Goal: Transaction & Acquisition: Subscribe to service/newsletter

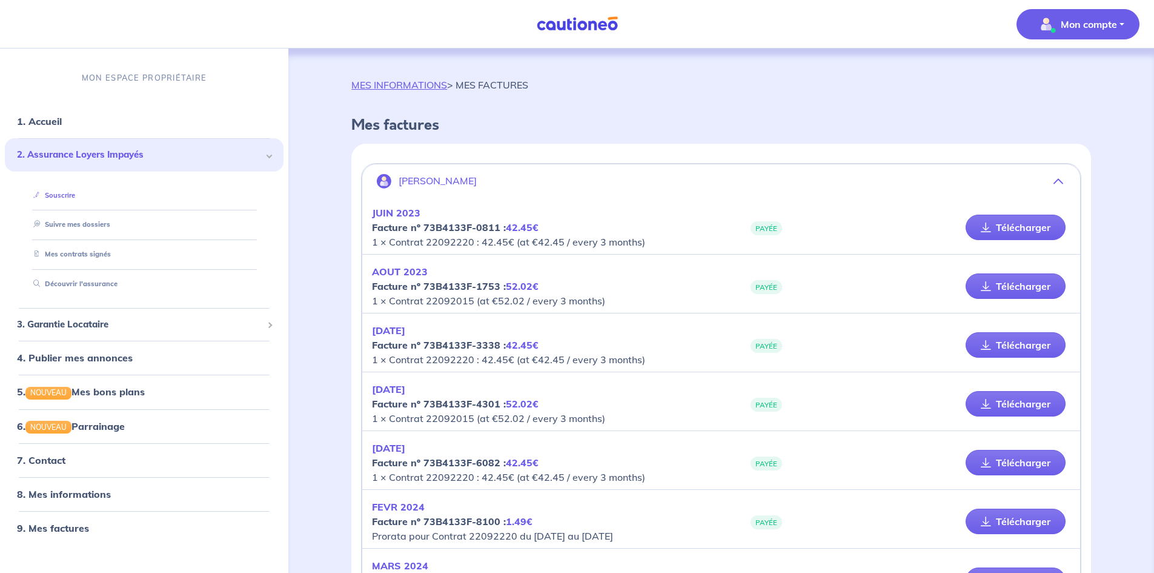
click at [68, 194] on link "Souscrire" at bounding box center [51, 194] width 47 height 8
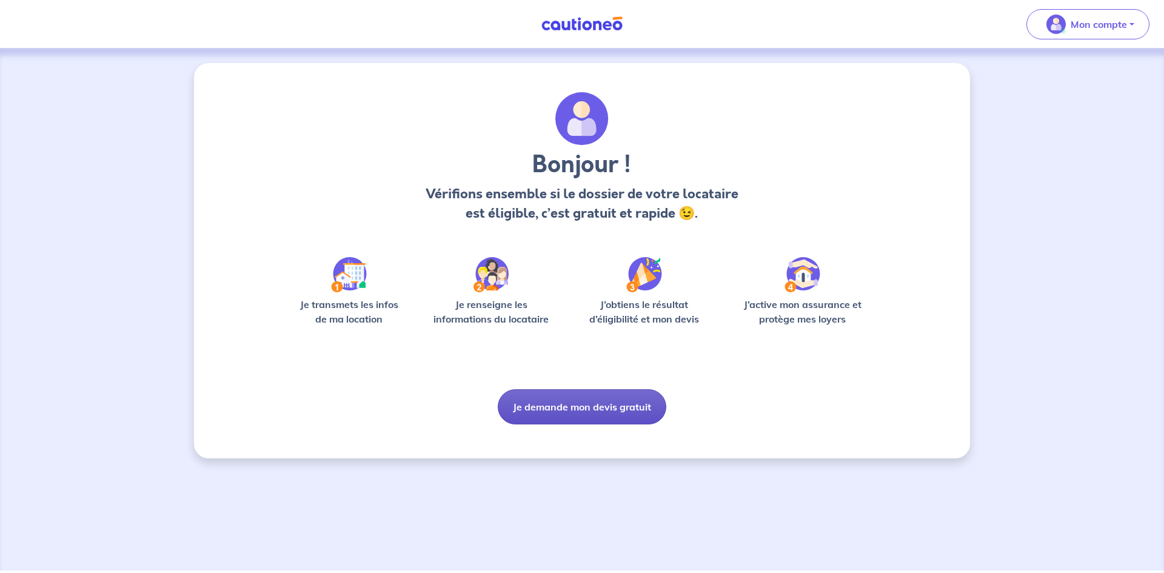
click at [619, 405] on button "Je demande mon devis gratuit" at bounding box center [582, 406] width 168 height 35
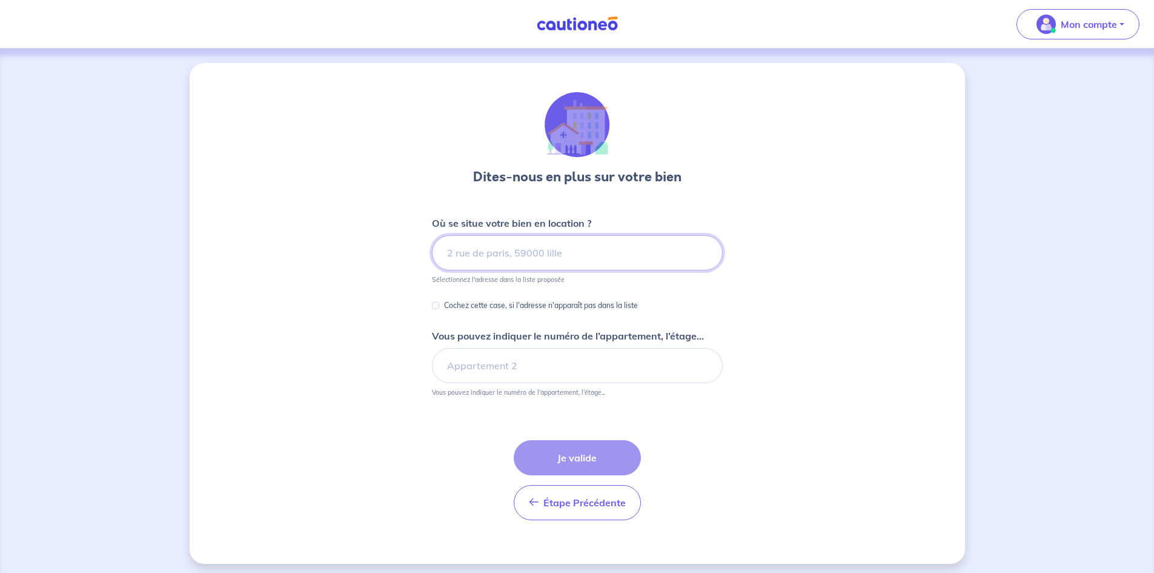
click at [541, 252] on input at bounding box center [577, 252] width 291 height 35
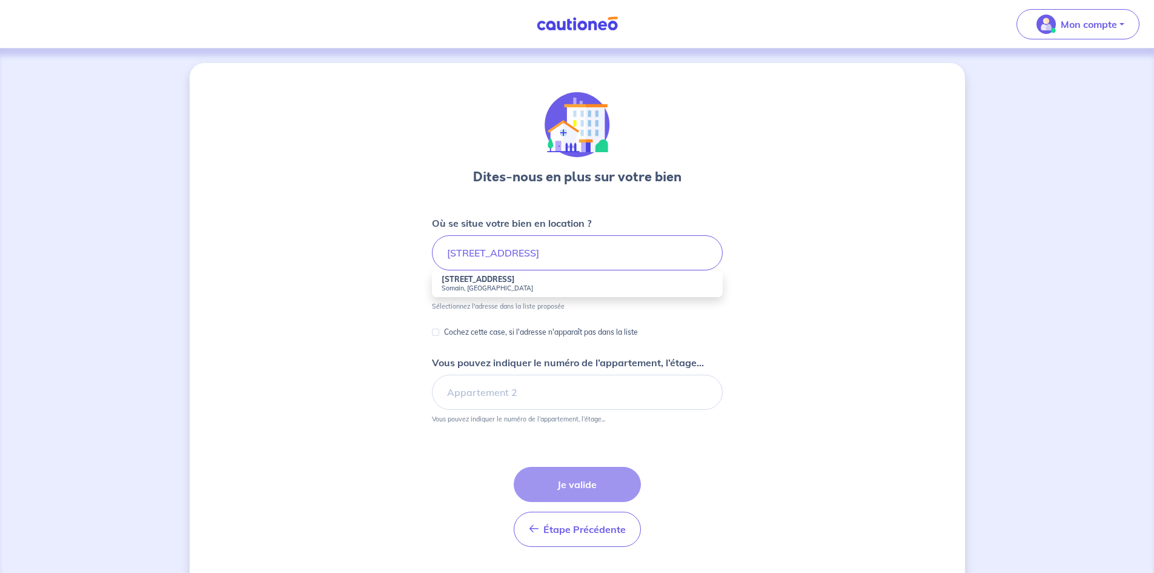
click at [470, 275] on strong "74 Rue Pasteur" at bounding box center [478, 279] width 73 height 9
type input "74 Rue Pasteur, Somain, France"
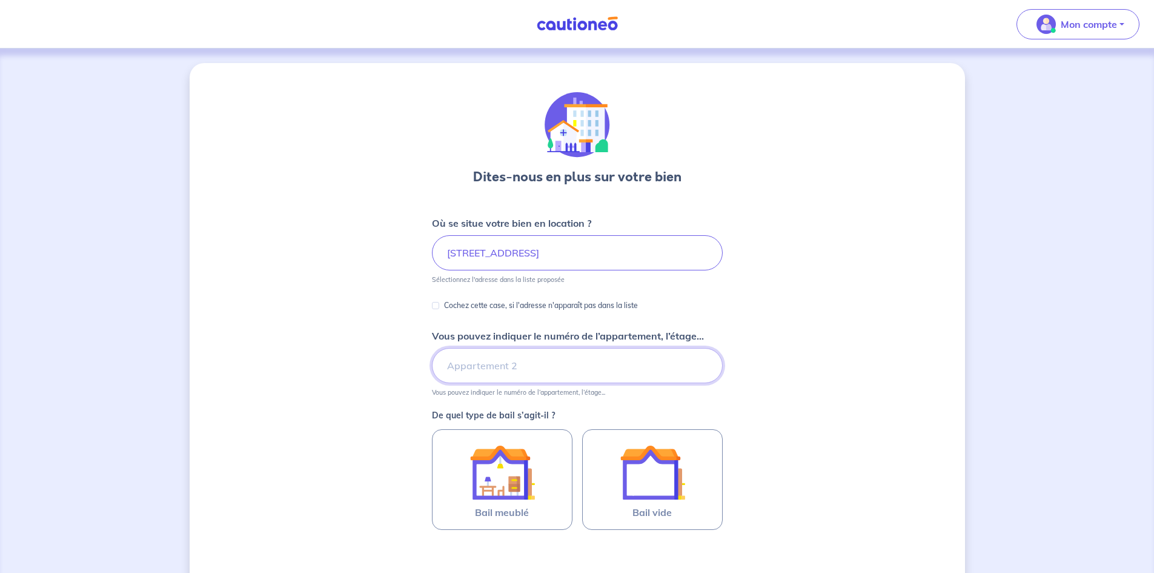
click at [519, 363] on input "Vous pouvez indiquer le numéro de l’appartement, l’étage..." at bounding box center [577, 365] width 291 height 35
type input "p"
type input "Porte 5"
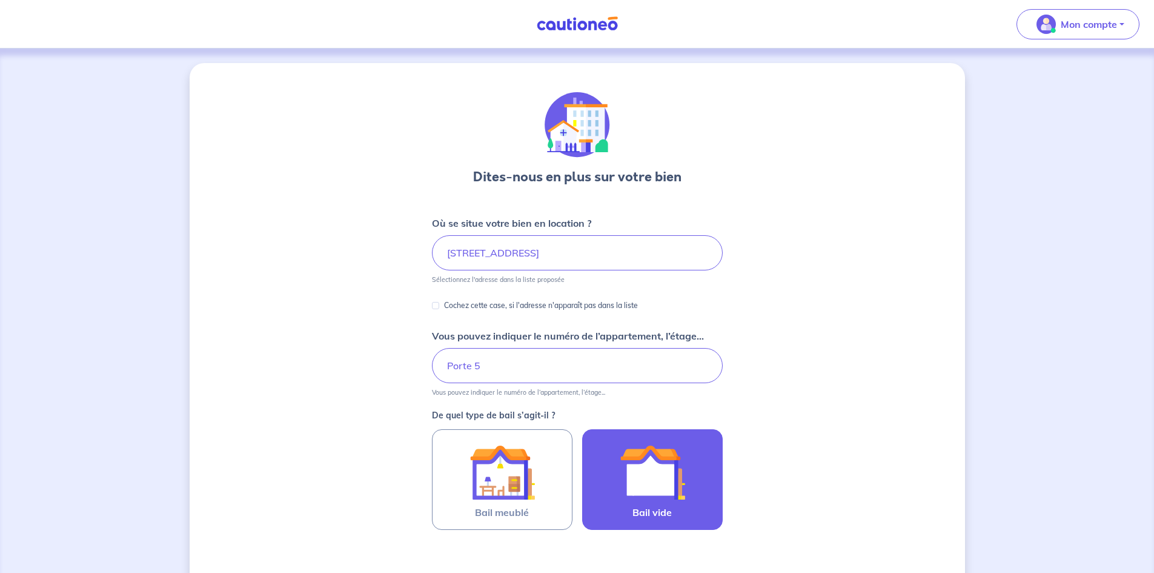
click at [699, 516] on label "Bail vide" at bounding box center [652, 479] width 141 height 101
click at [0, 0] on input "Bail vide" at bounding box center [0, 0] width 0 height 0
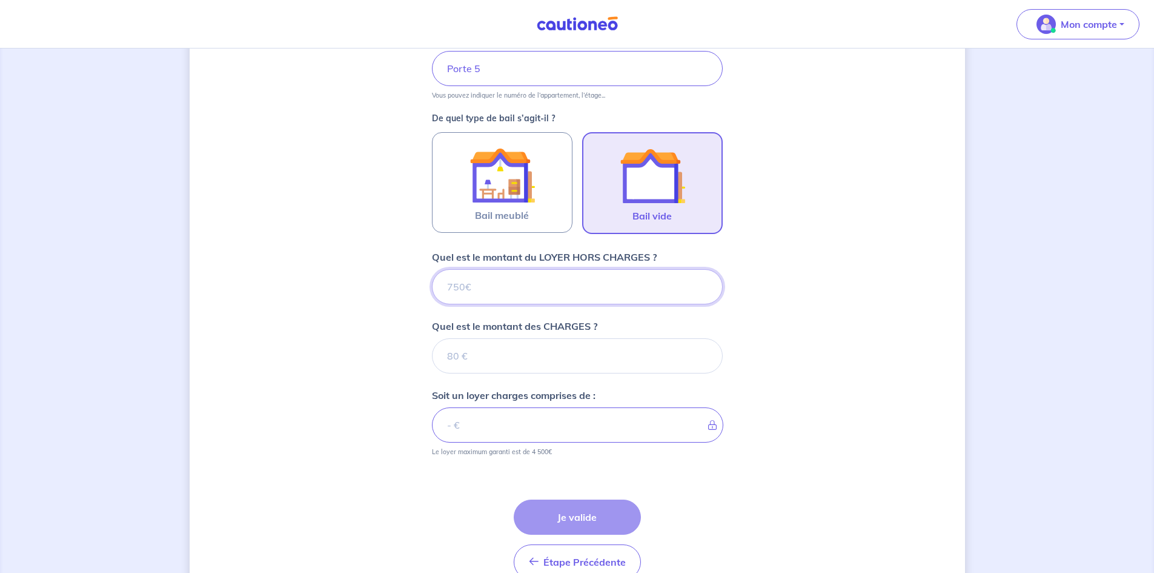
scroll to position [298, 0]
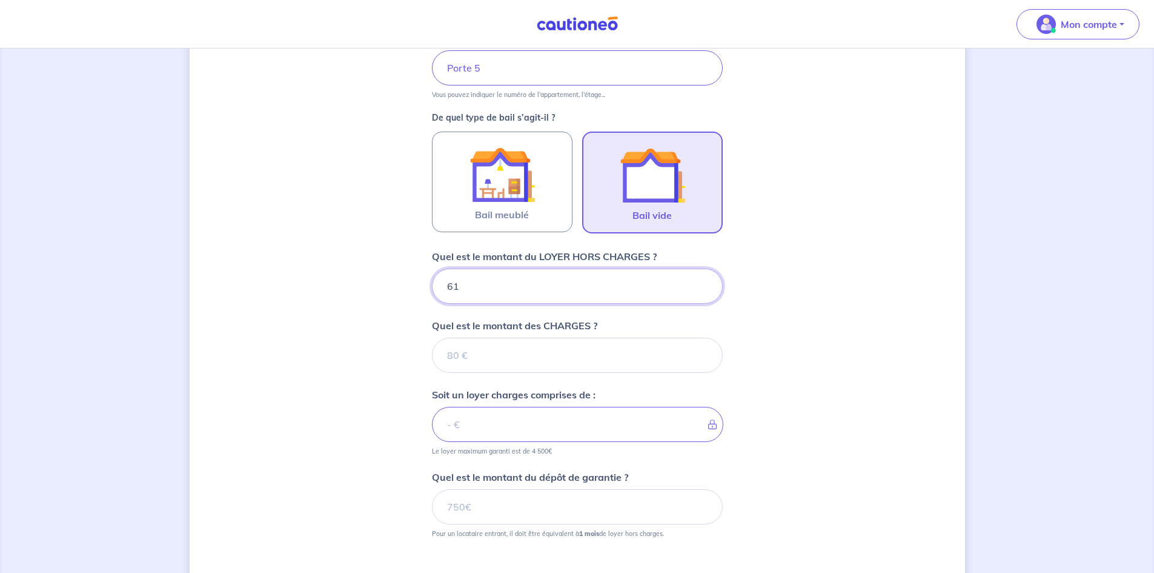
type input "610"
click at [535, 353] on input "Quel est le montant des CHARGES ?" at bounding box center [577, 355] width 291 height 35
type input "28"
type input "638"
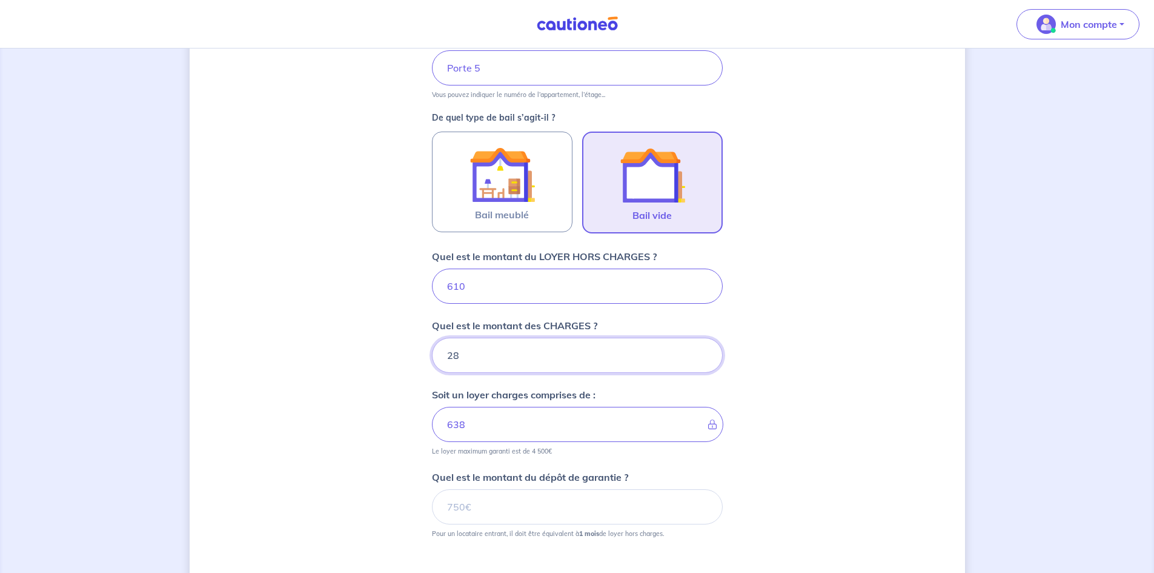
type input "28"
click at [537, 503] on input "Quel est le montant du dépôt de garantie ?" at bounding box center [577, 506] width 291 height 35
type input "610"
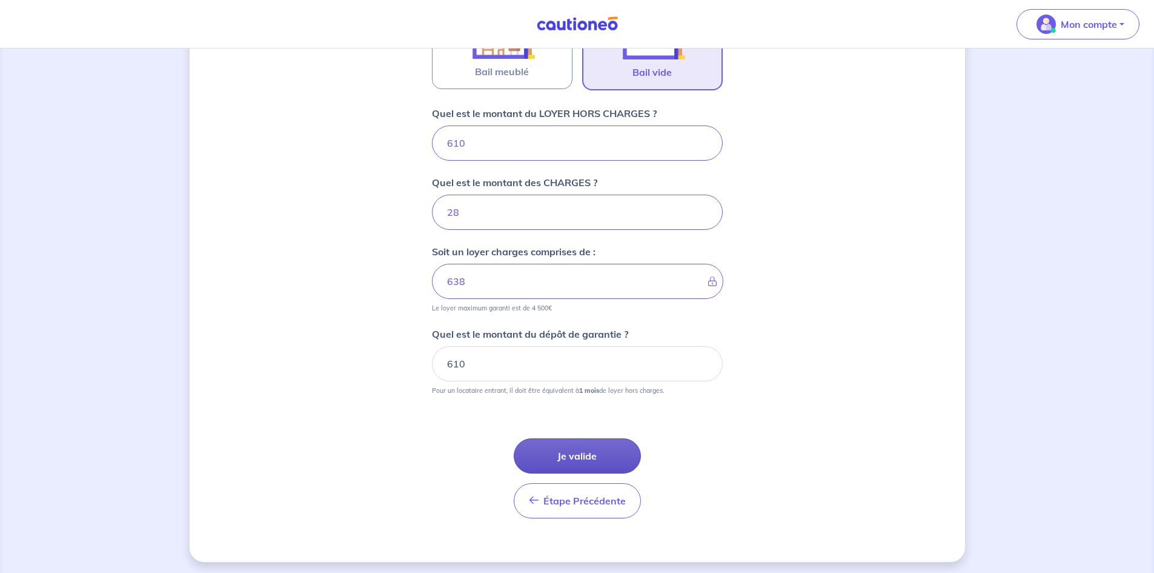
scroll to position [444, 0]
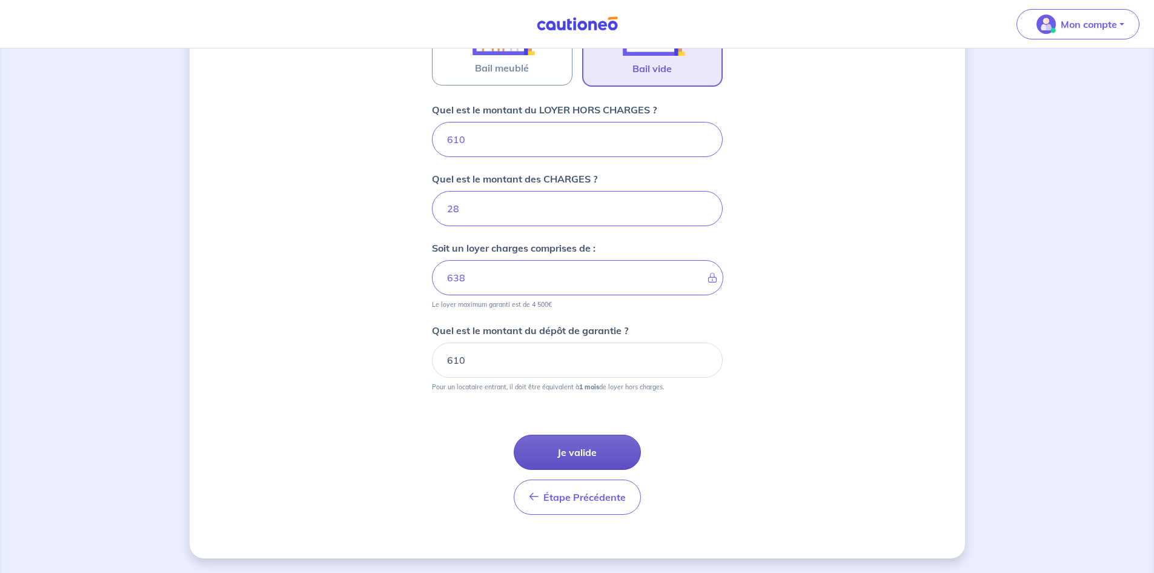
click at [586, 455] on button "Je valide" at bounding box center [577, 451] width 127 height 35
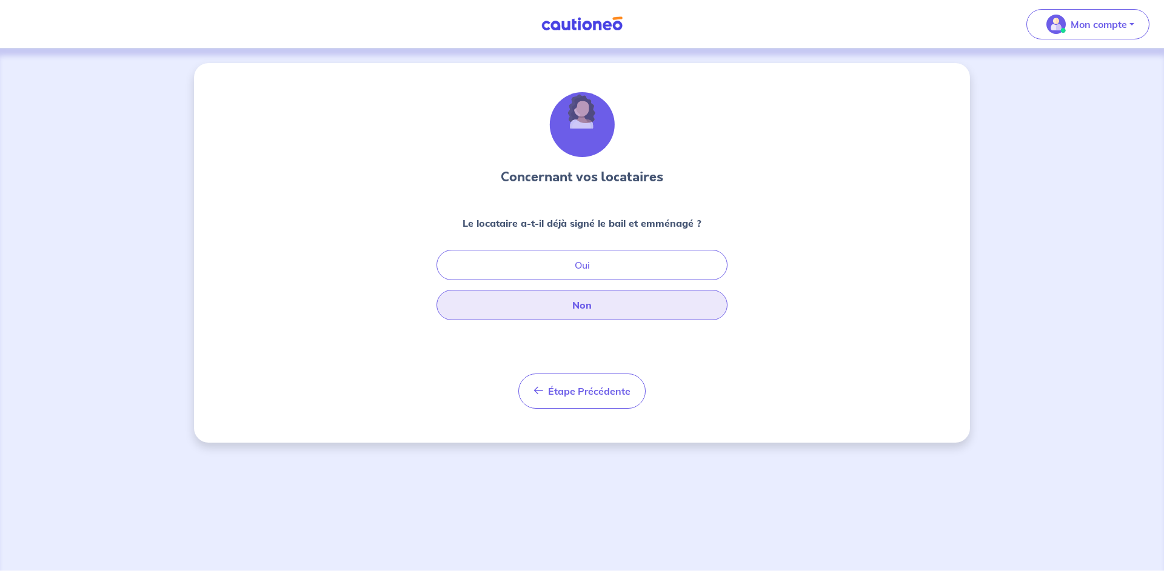
click at [541, 313] on button "Non" at bounding box center [581, 305] width 291 height 30
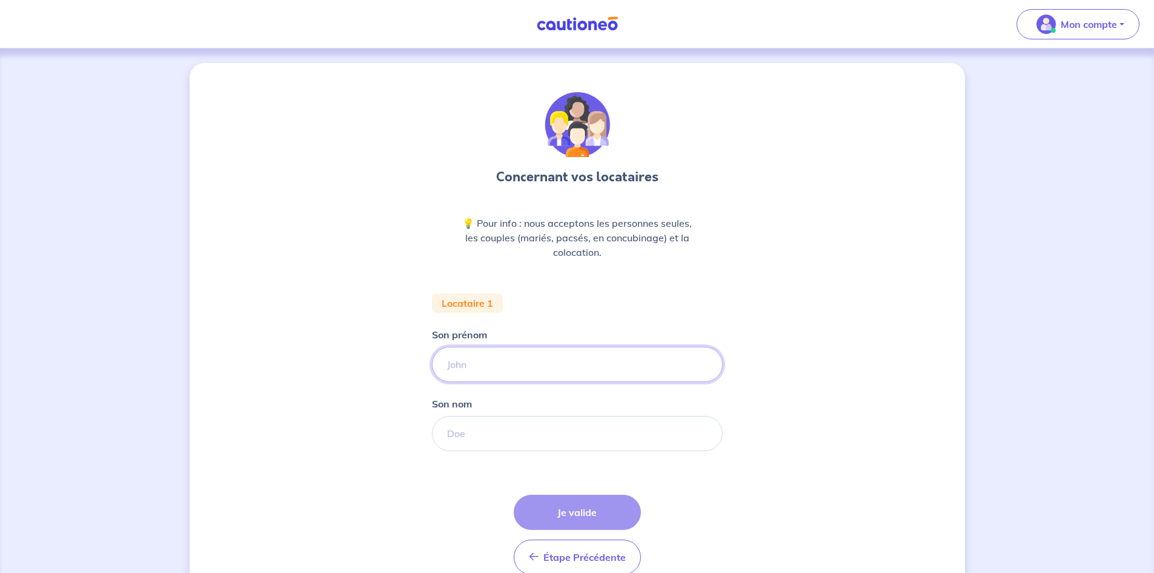
click at [539, 359] on input "Son prénom" at bounding box center [577, 364] width 291 height 35
type input "François"
click at [525, 433] on input "Son nom" at bounding box center [577, 433] width 291 height 35
type input "DELATTRE"
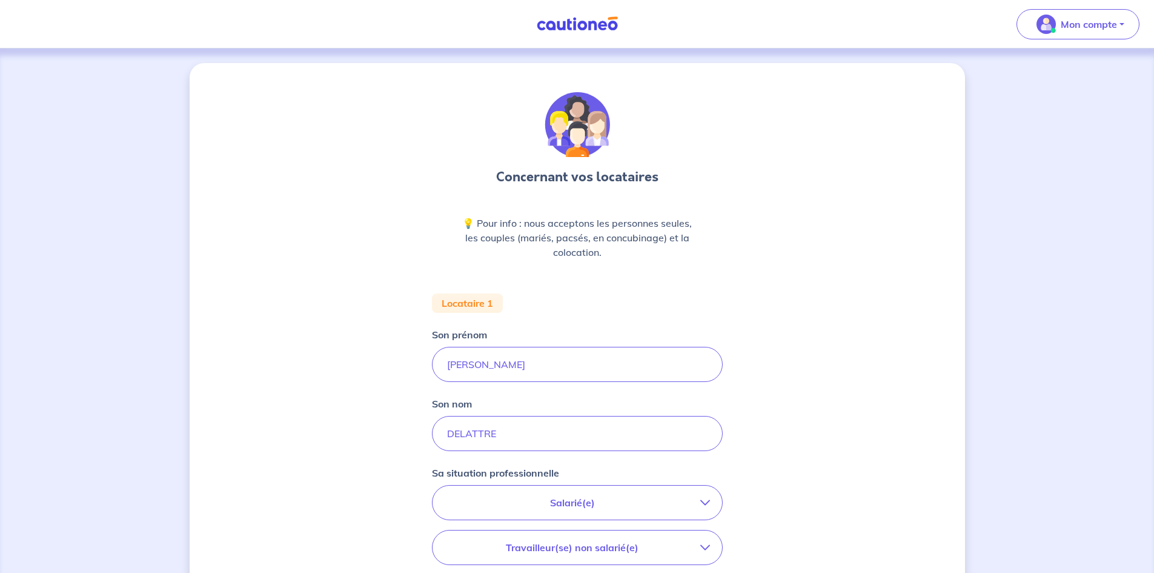
click at [547, 510] on button "Salarié(e)" at bounding box center [578, 502] width 290 height 34
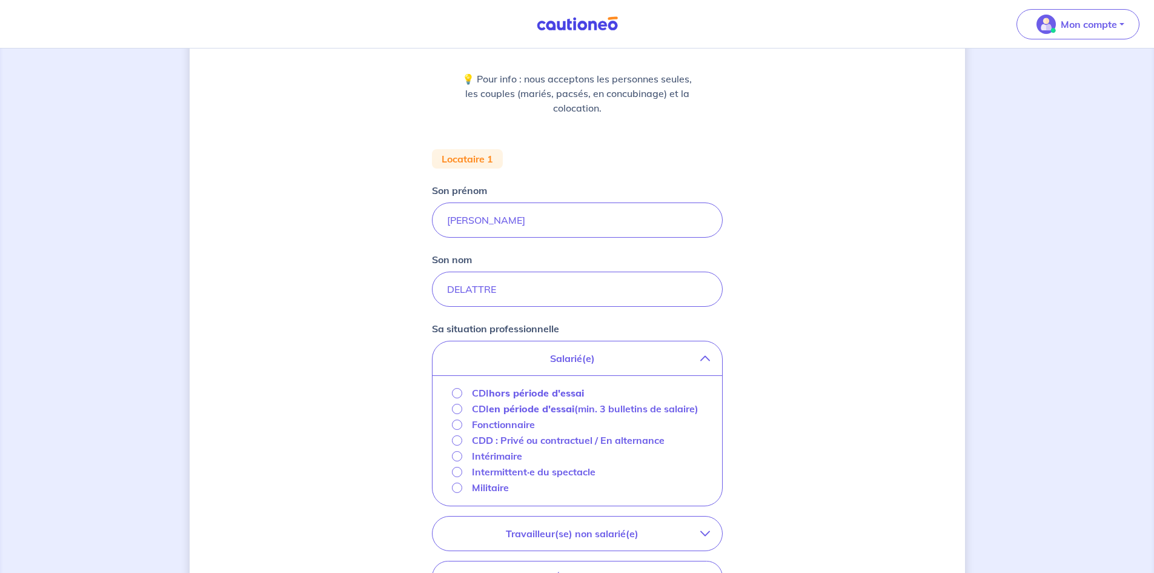
scroll to position [182, 0]
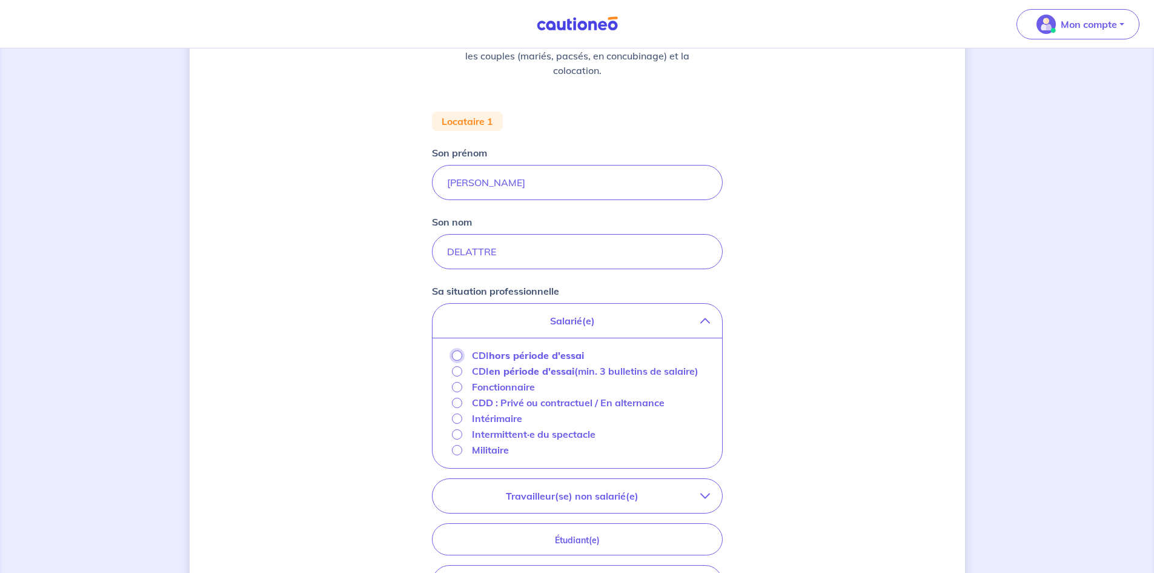
click at [453, 355] on input "CDI hors période d'essai" at bounding box center [457, 355] width 10 height 10
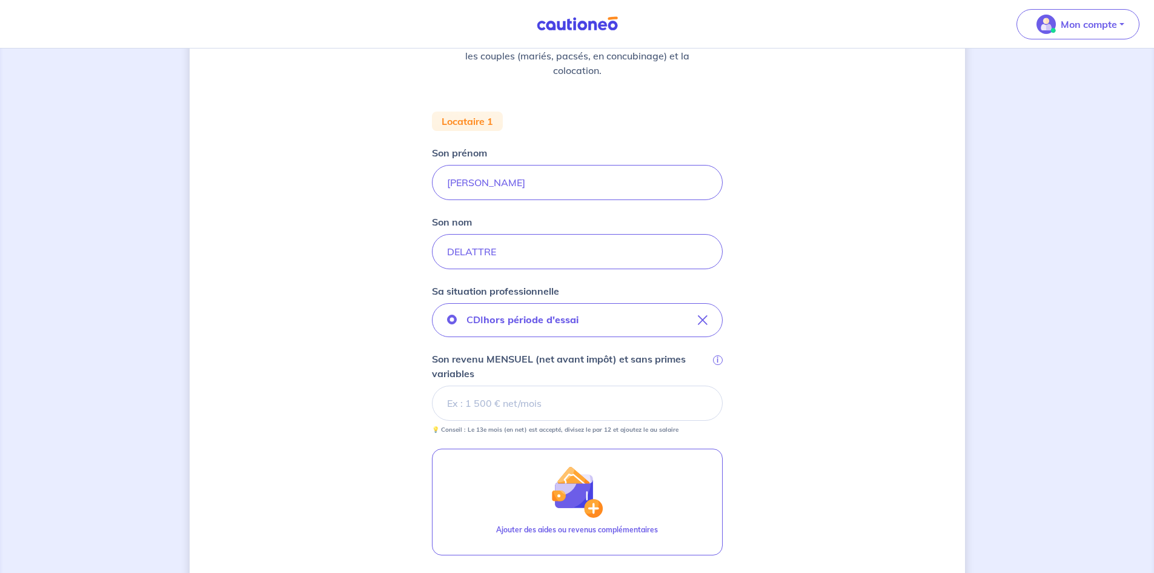
click at [544, 404] on input "Son revenu MENSUEL (net avant impôt) et sans primes variables i" at bounding box center [577, 402] width 291 height 35
click at [481, 398] on input "Son revenu MENSUEL (net avant impôt) et sans primes variables i" at bounding box center [577, 402] width 291 height 35
click at [459, 401] on input "Son revenu MENSUEL (net avant impôt) et sans primes variables i" at bounding box center [577, 402] width 291 height 35
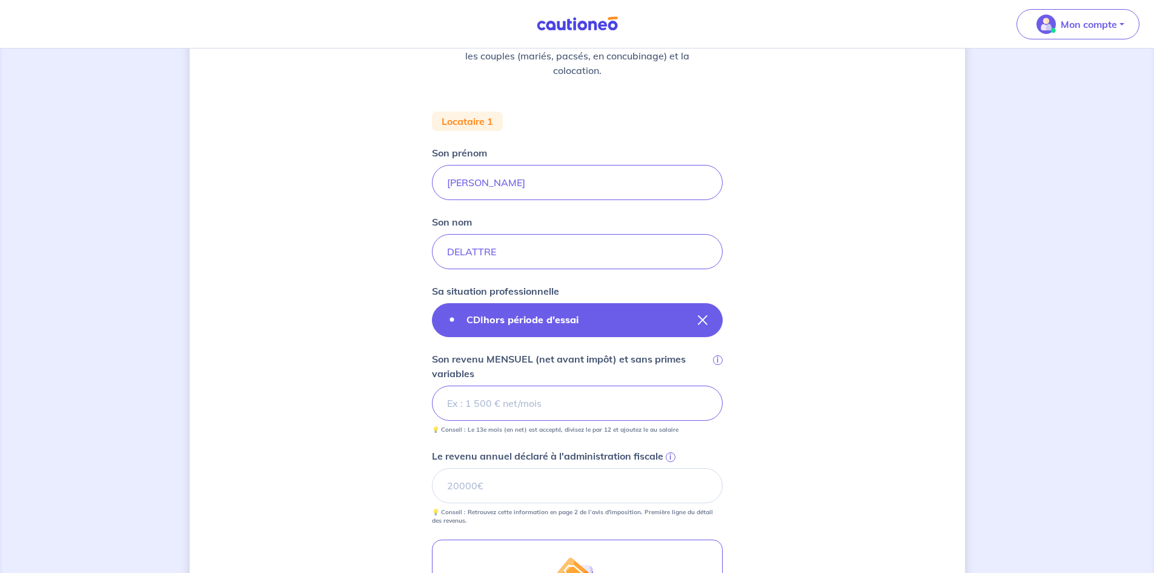
click at [631, 326] on button "CDI hors période d'essai" at bounding box center [577, 320] width 291 height 34
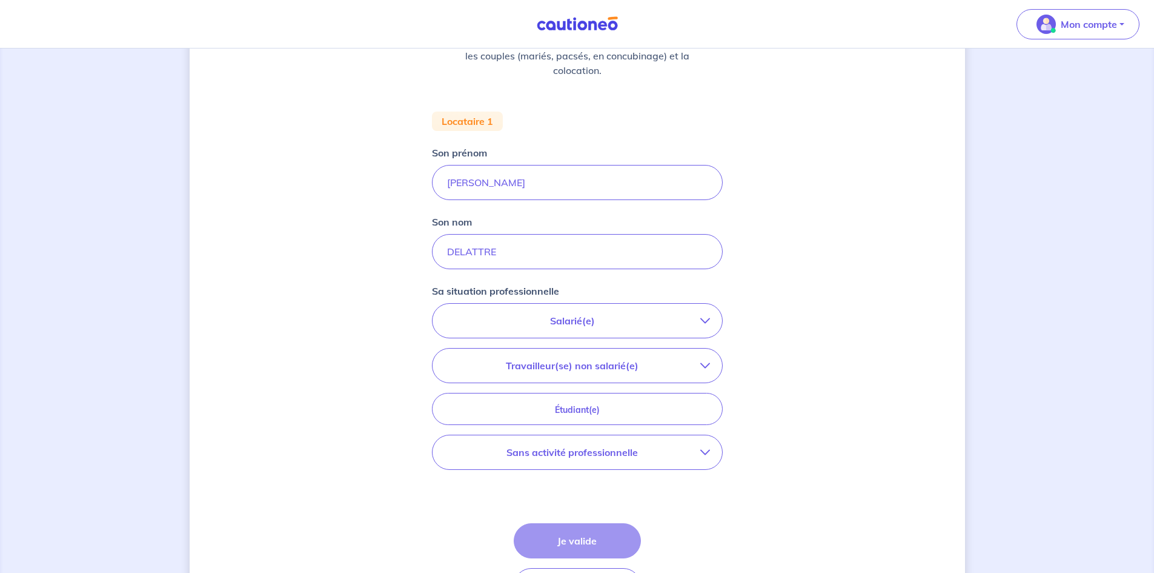
click at [631, 326] on p "Salarié(e)" at bounding box center [573, 320] width 256 height 15
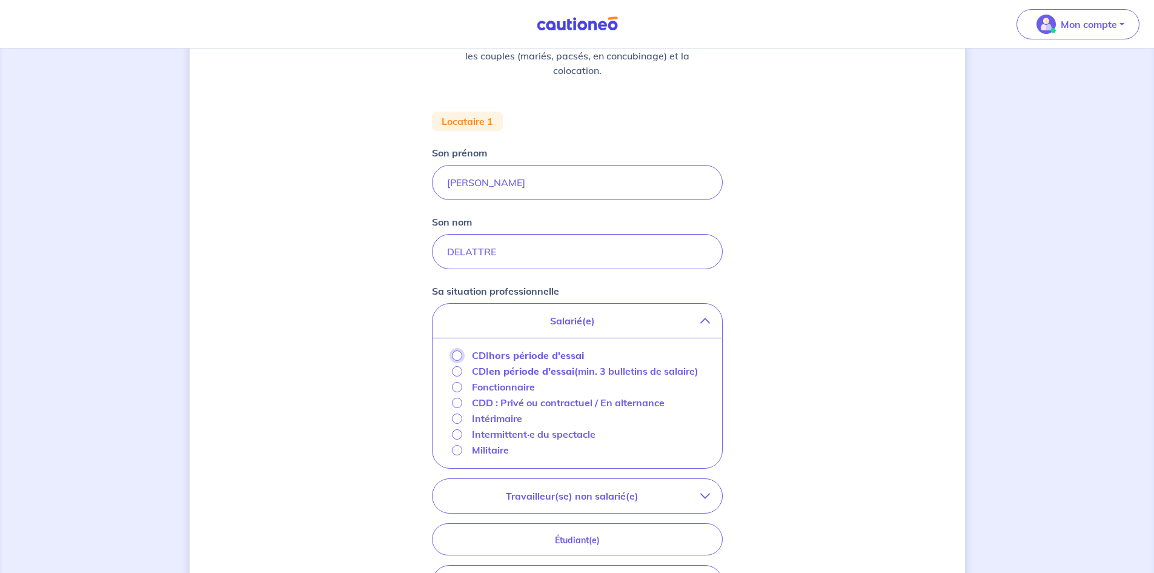
click at [454, 351] on input "CDI hors période d'essai" at bounding box center [457, 355] width 10 height 10
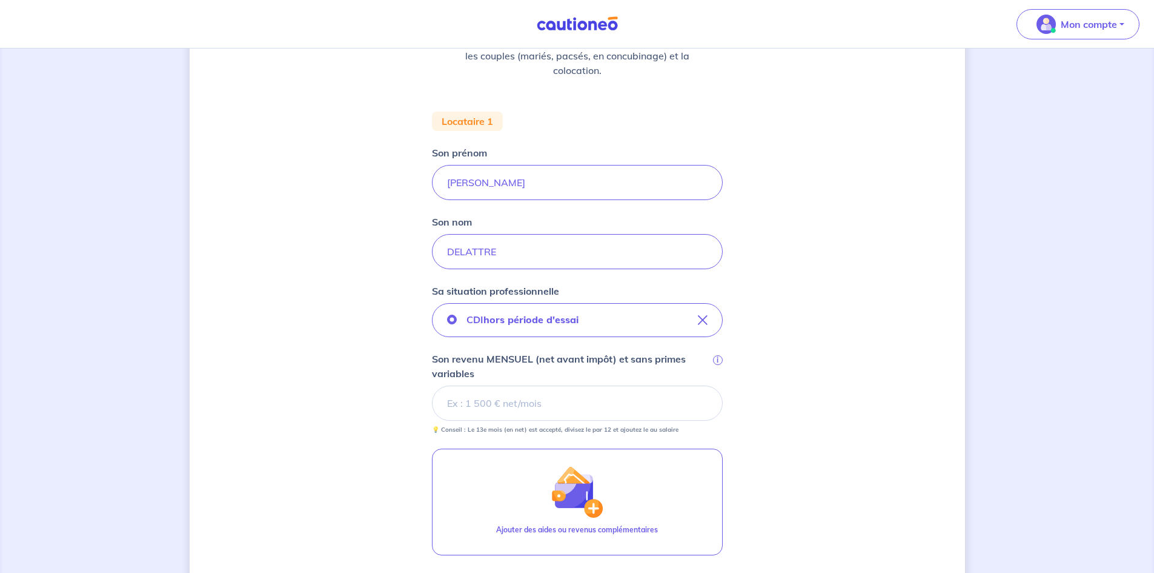
click at [479, 403] on input "Son revenu MENSUEL (net avant impôt) et sans primes variables i" at bounding box center [577, 402] width 291 height 35
click at [584, 399] on input "Son revenu MENSUEL (net avant impôt) et sans primes variables i" at bounding box center [577, 402] width 291 height 35
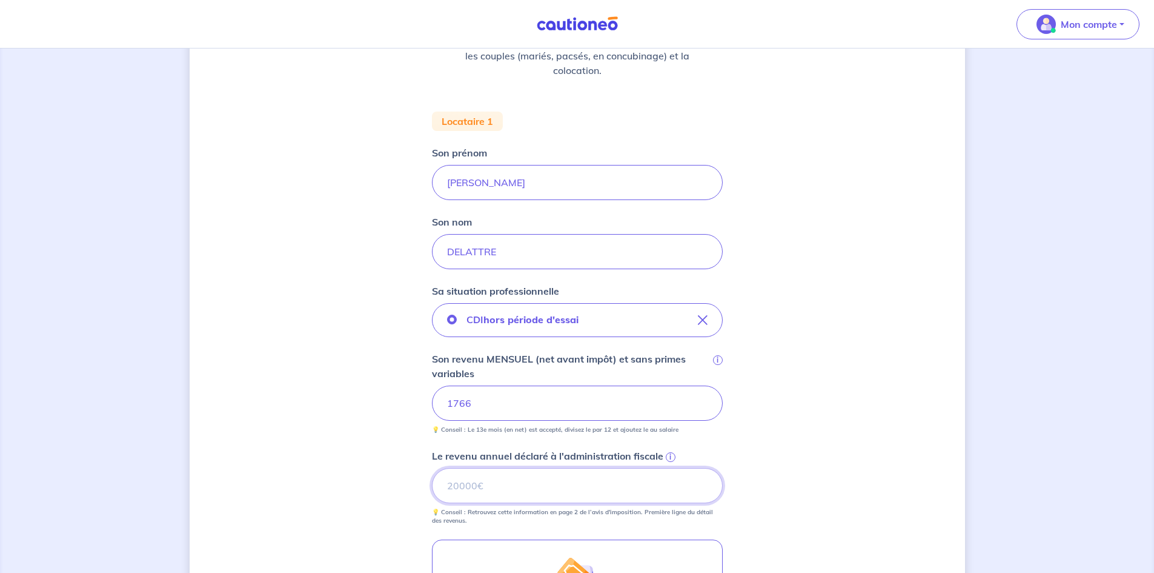
click at [541, 489] on input "Le revenu annuel déclaré à l'administration fiscale i" at bounding box center [577, 485] width 291 height 35
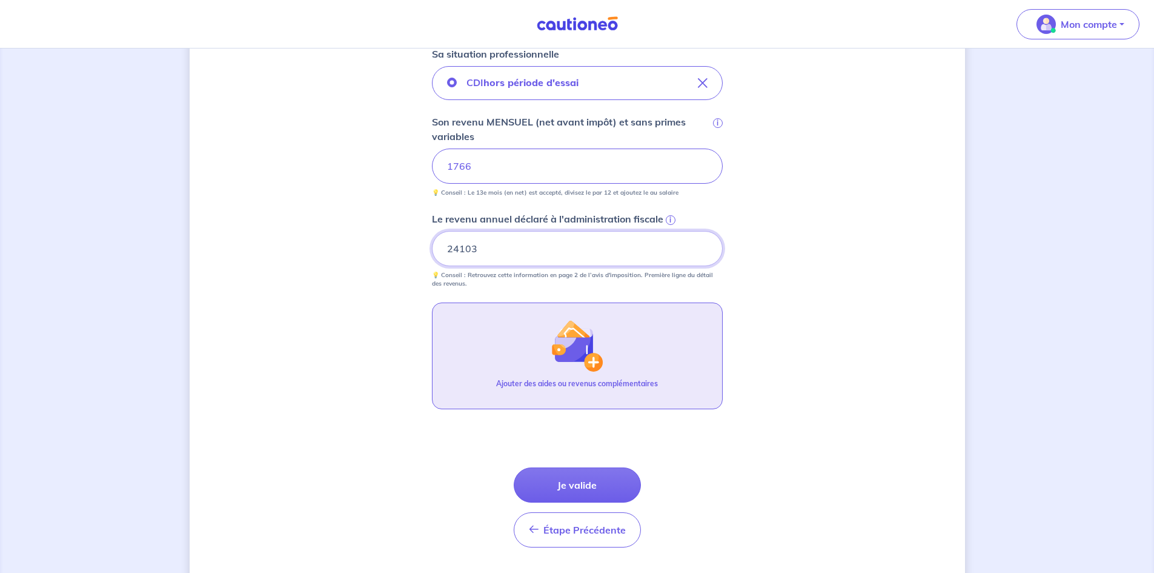
scroll to position [424, 0]
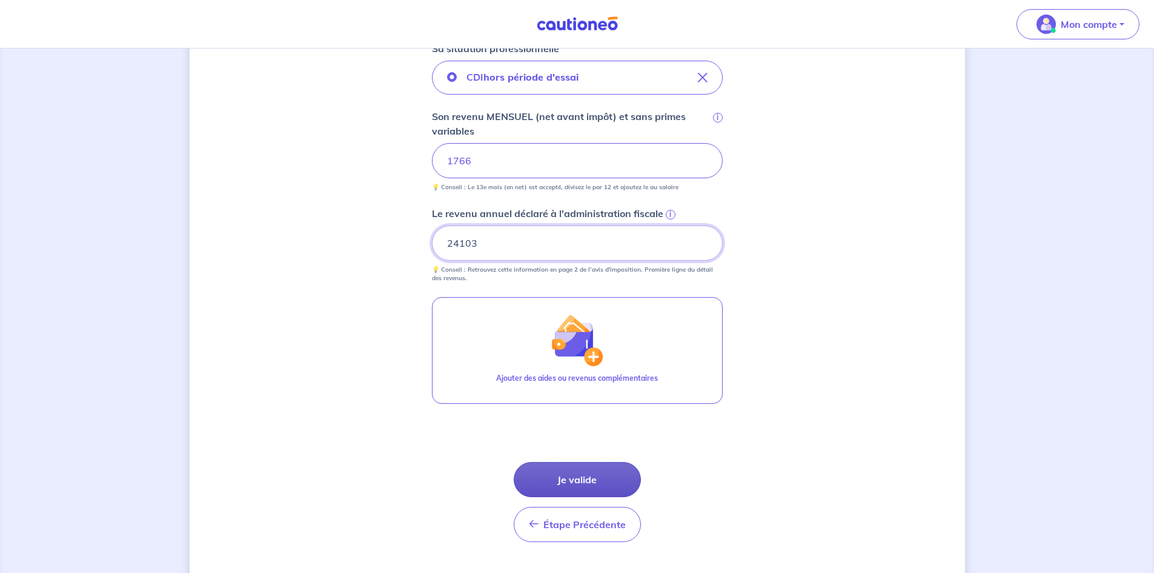
type input "24103"
click at [557, 490] on button "Je valide" at bounding box center [577, 479] width 127 height 35
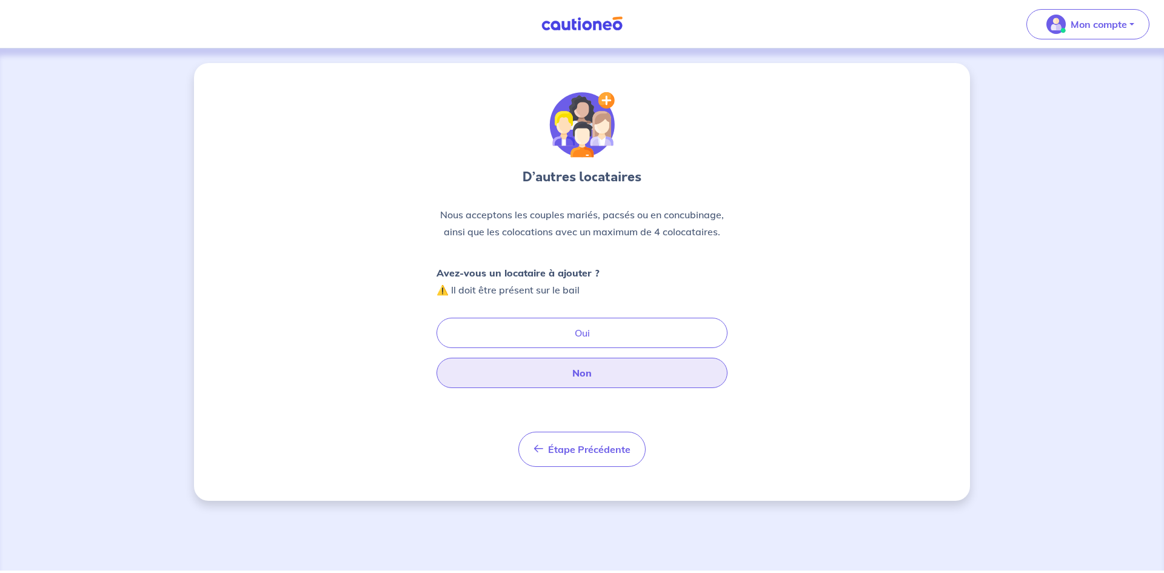
click at [556, 382] on button "Non" at bounding box center [581, 373] width 291 height 30
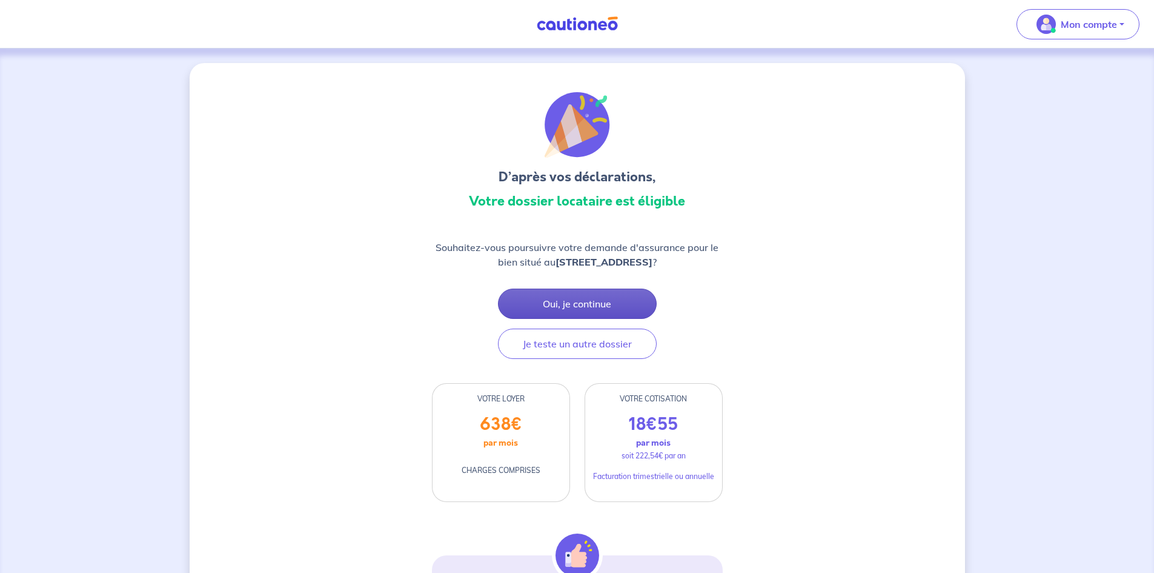
click at [632, 305] on button "Oui, je continue" at bounding box center [577, 303] width 159 height 30
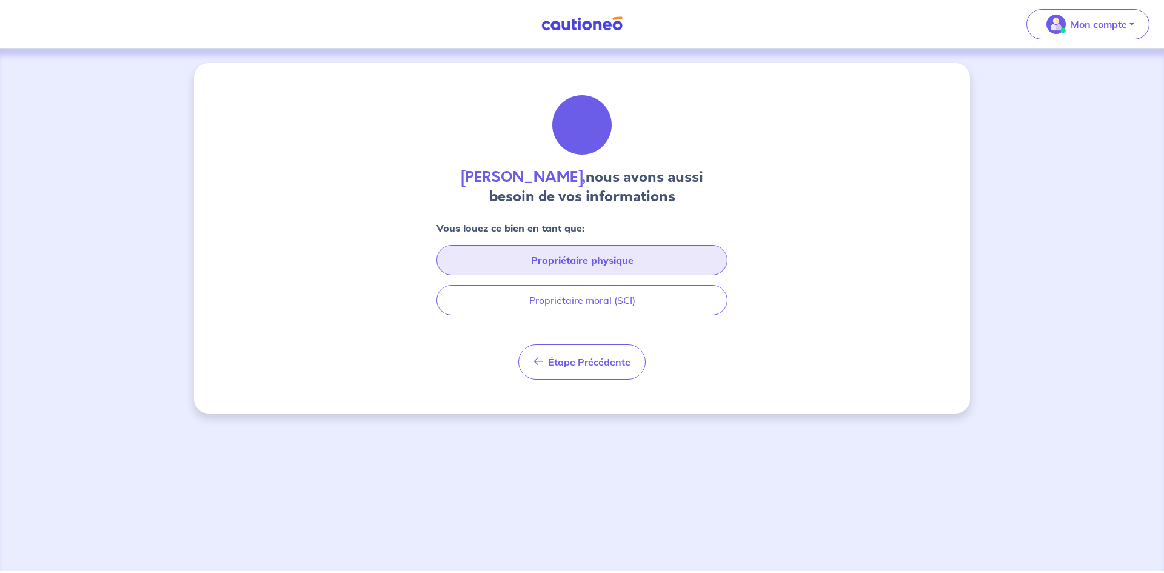
click at [616, 258] on button "Propriétaire physique" at bounding box center [581, 260] width 291 height 30
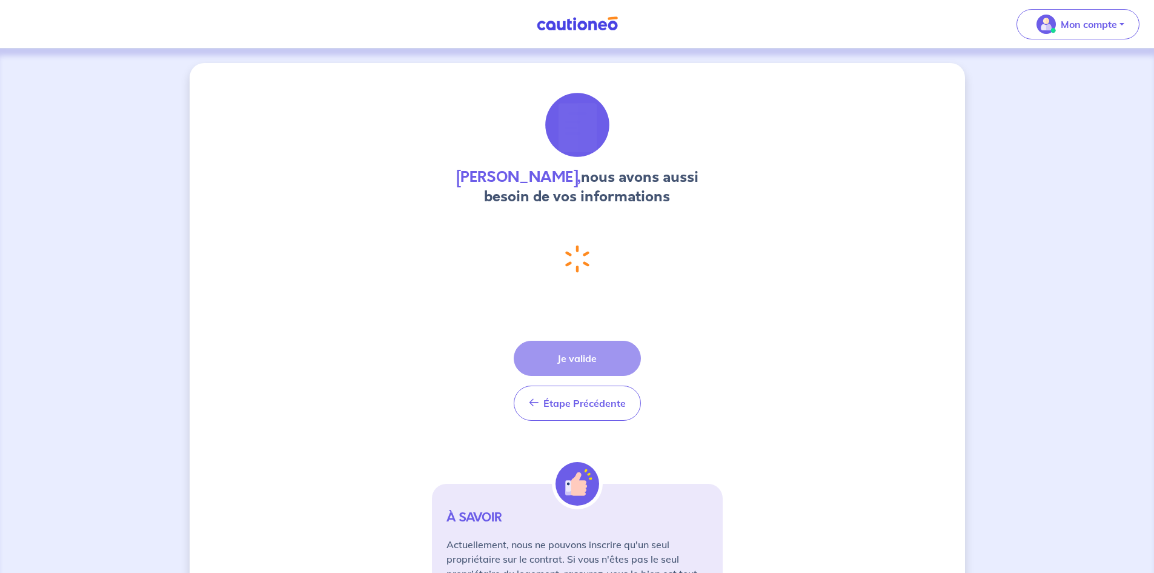
select select "FR"
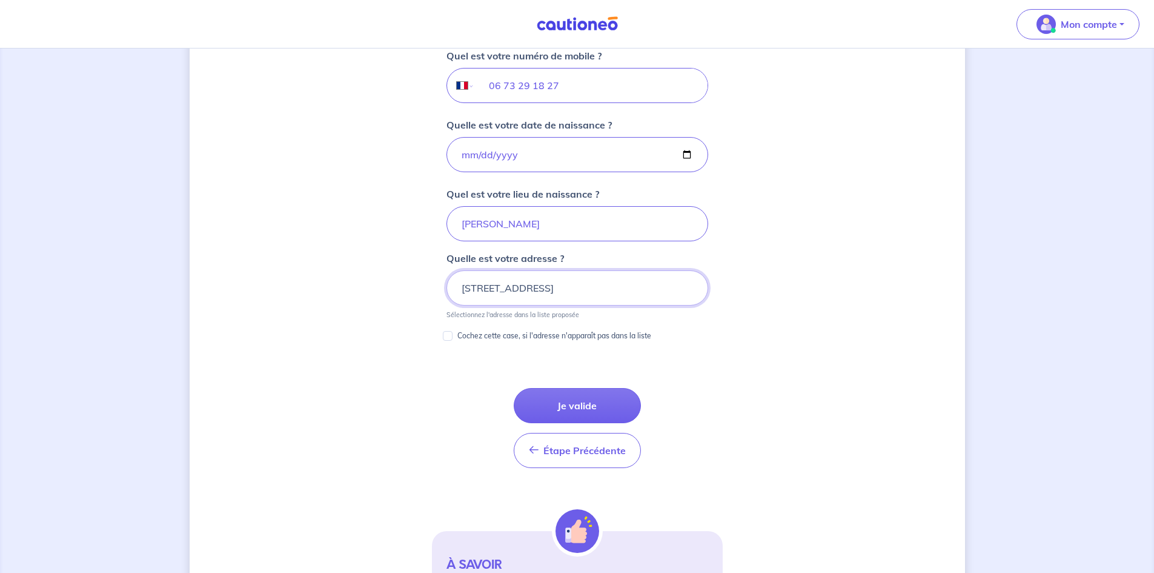
scroll to position [494, 0]
click at [609, 405] on button "Je valide" at bounding box center [577, 403] width 127 height 35
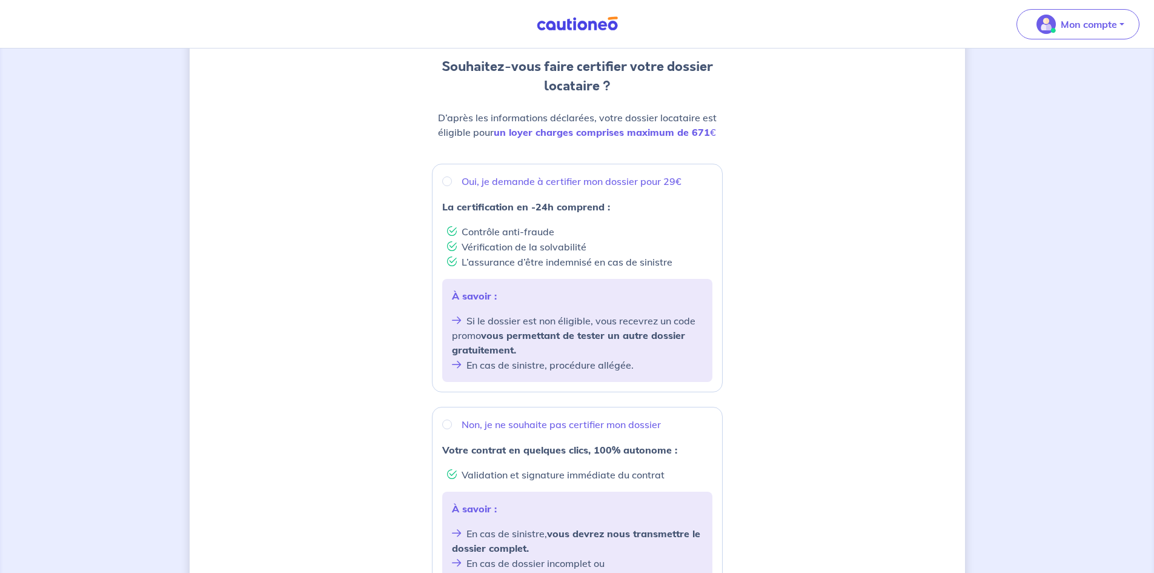
scroll to position [121, 0]
click at [444, 178] on input "Oui, je demande à certifier mon dossier pour 29€" at bounding box center [447, 180] width 10 height 10
radio input "true"
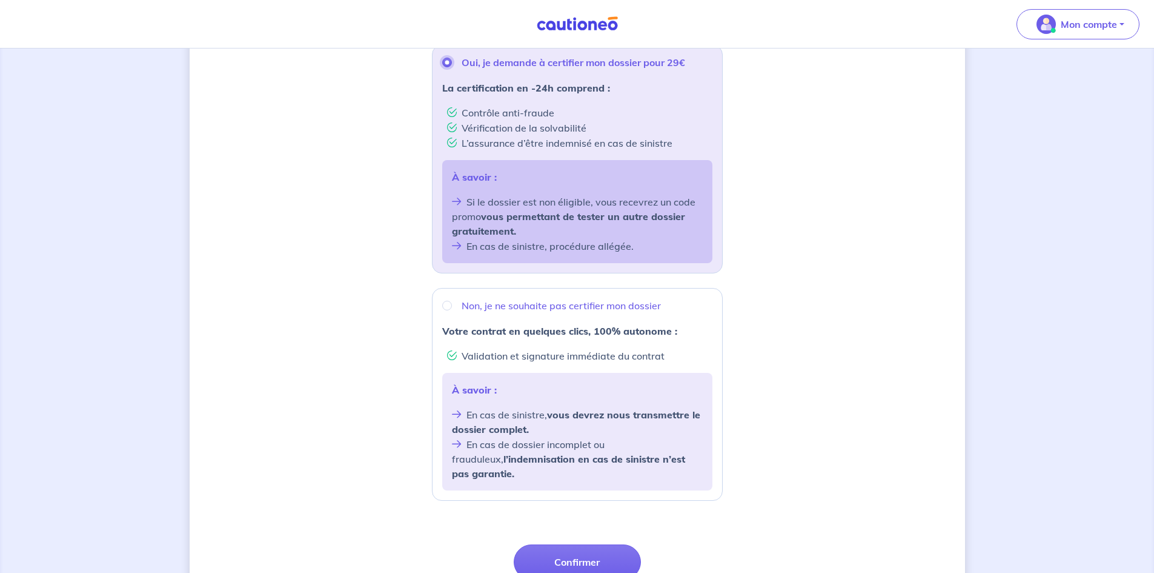
scroll to position [334, 0]
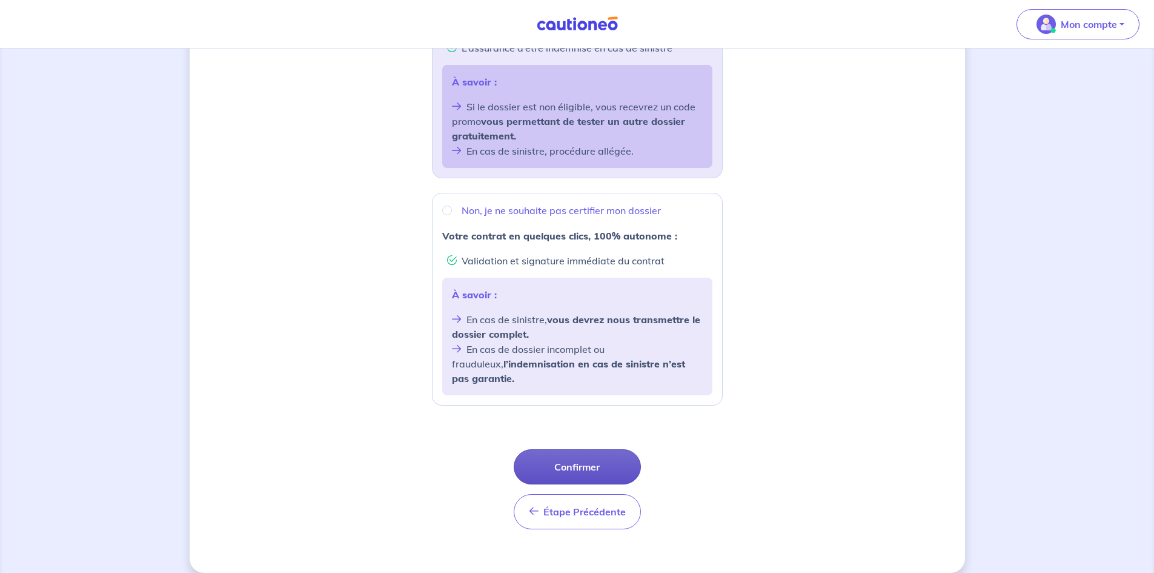
click at [610, 458] on button "Confirmer" at bounding box center [577, 466] width 127 height 35
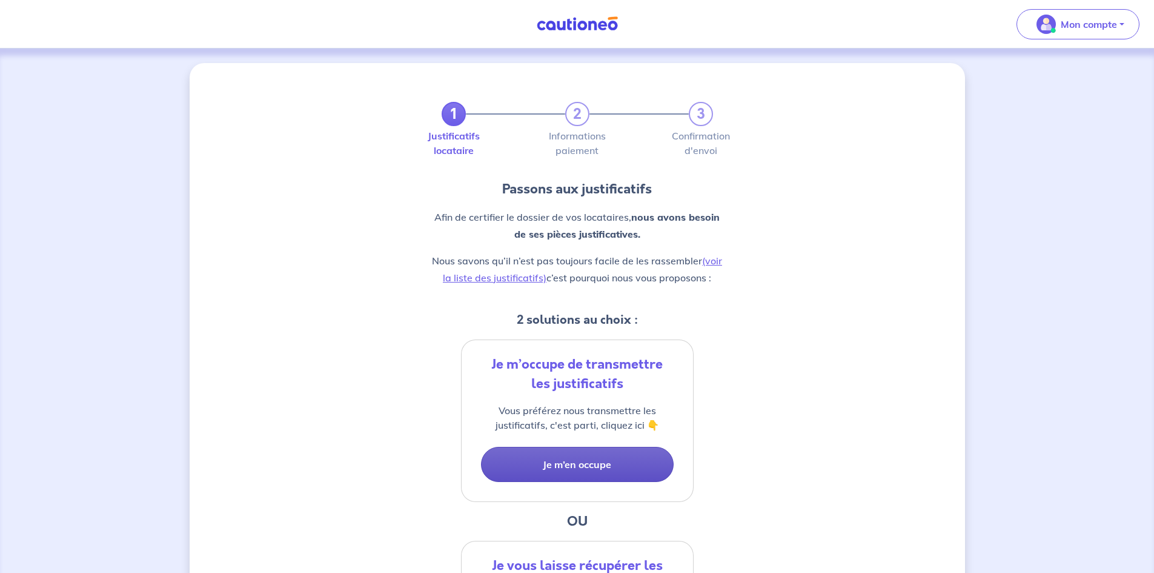
click at [620, 464] on button "Je m’en occupe" at bounding box center [577, 464] width 193 height 35
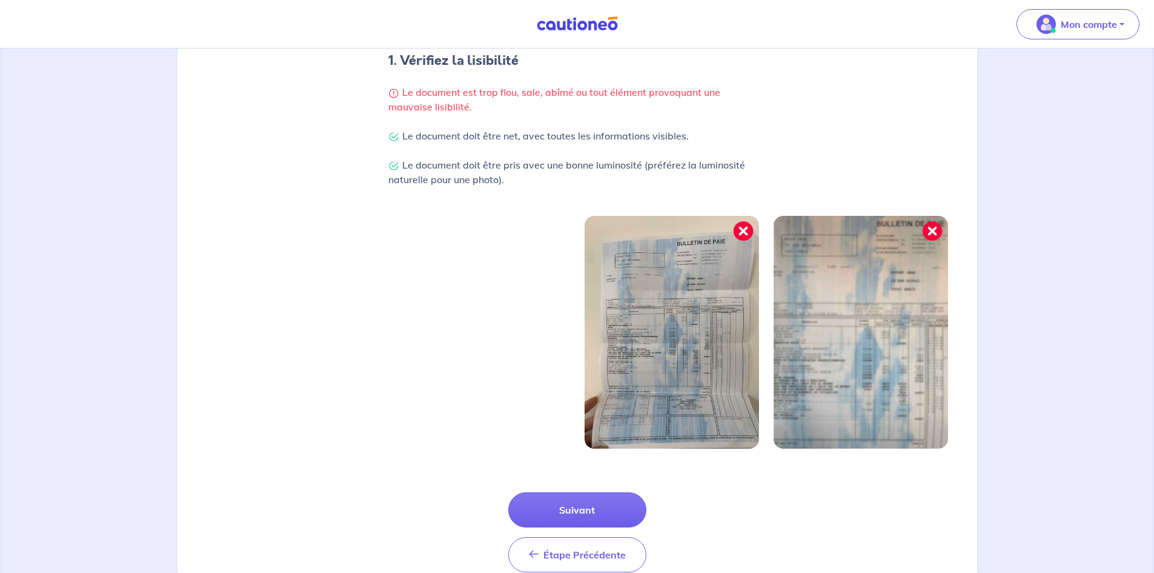
scroll to position [295, 0]
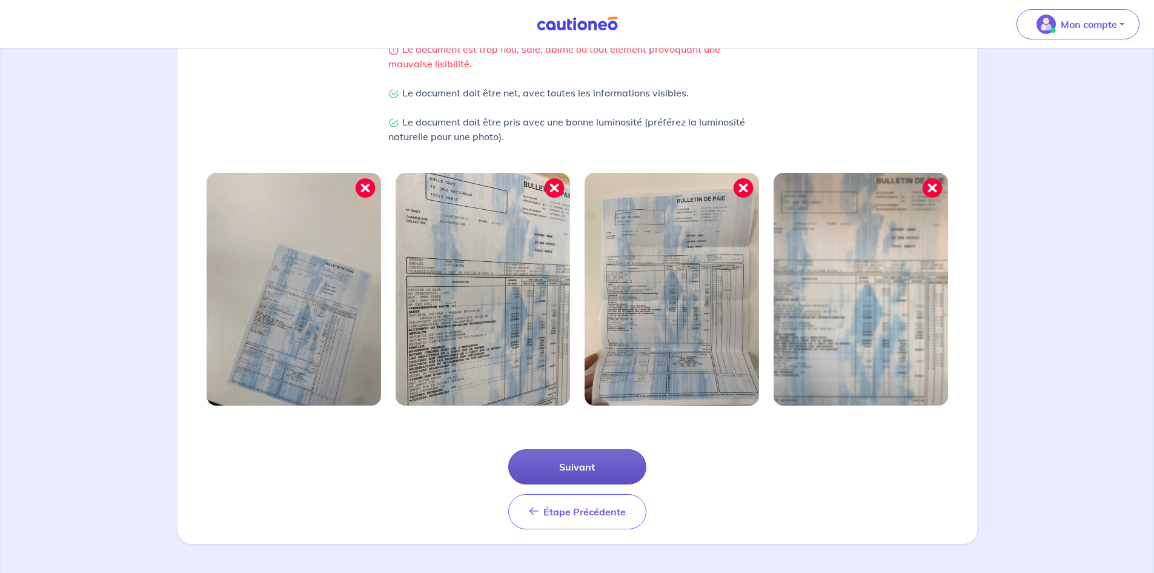
click at [625, 475] on button "Suivant" at bounding box center [577, 466] width 138 height 35
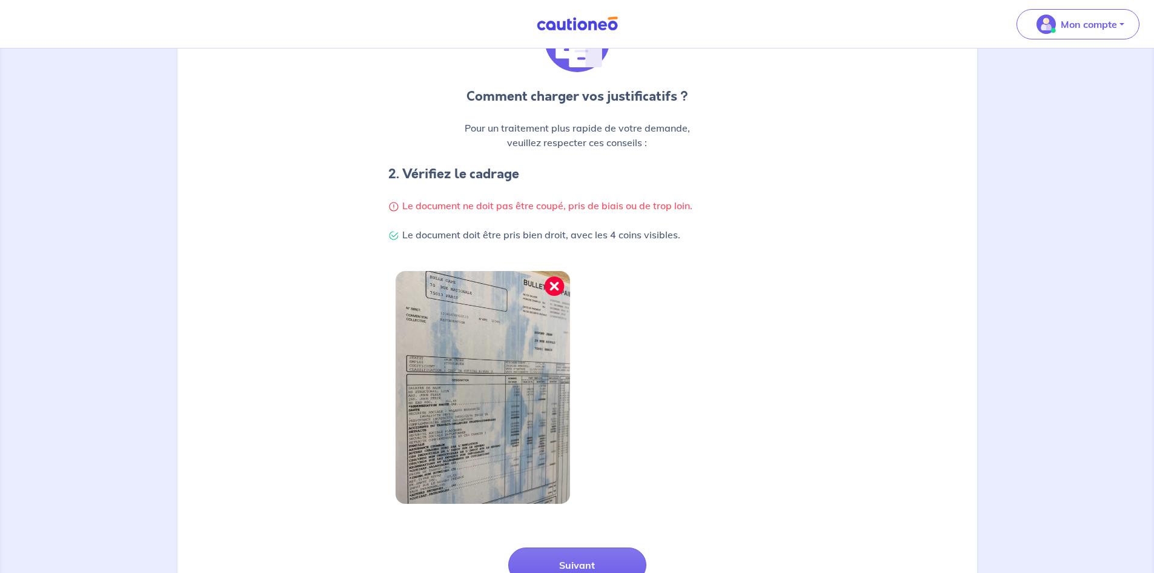
scroll to position [182, 0]
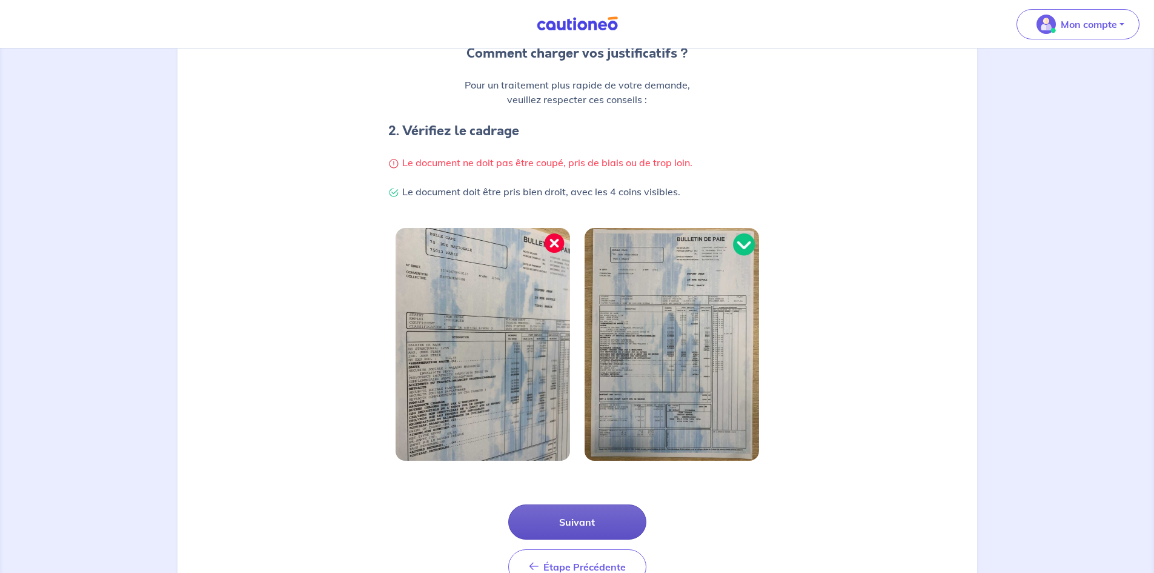
click at [606, 520] on button "Suivant" at bounding box center [577, 521] width 138 height 35
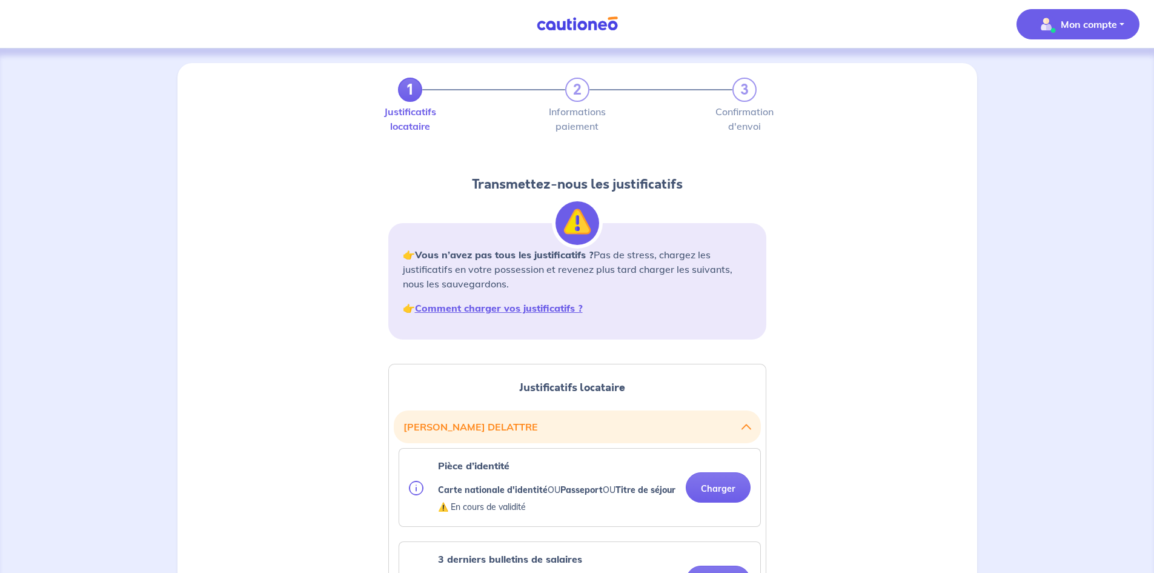
click at [1109, 25] on p "Mon compte" at bounding box center [1089, 24] width 56 height 15
click at [1073, 105] on link "Me déconnecter" at bounding box center [1066, 104] width 98 height 19
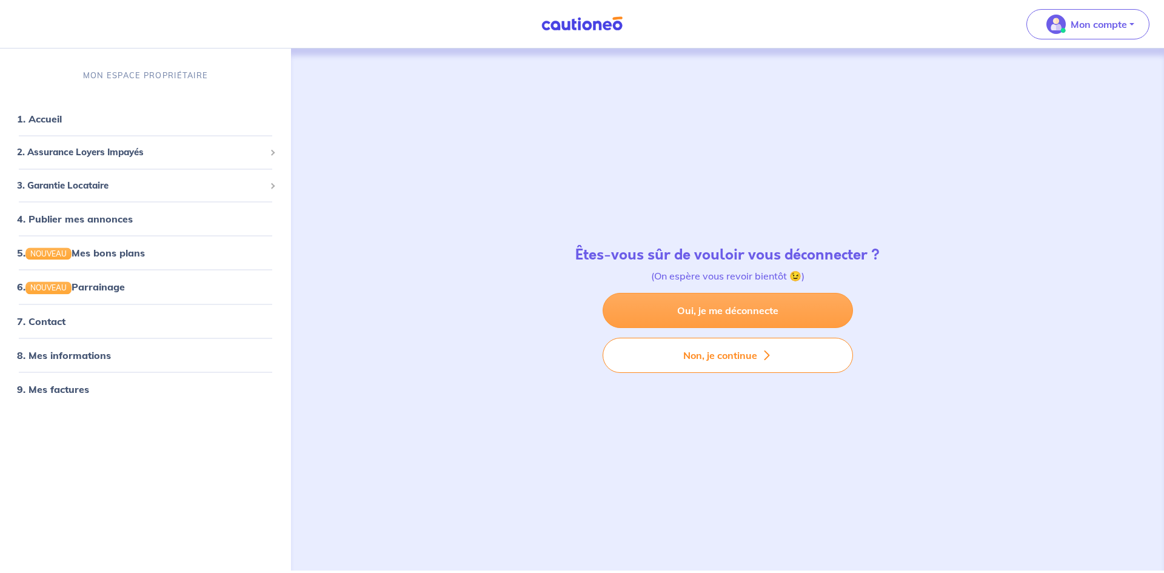
click at [836, 310] on link "Oui, je me déconnecte" at bounding box center [727, 310] width 250 height 35
